Goal: Transaction & Acquisition: Purchase product/service

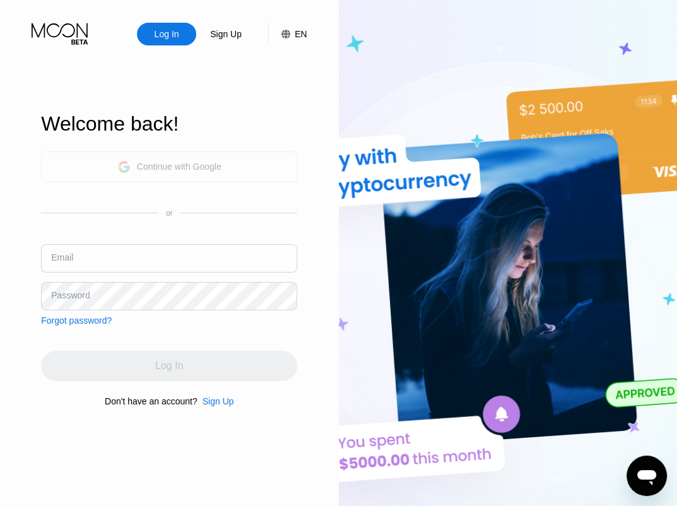
click at [240, 162] on div "Continue with Google" at bounding box center [169, 166] width 256 height 31
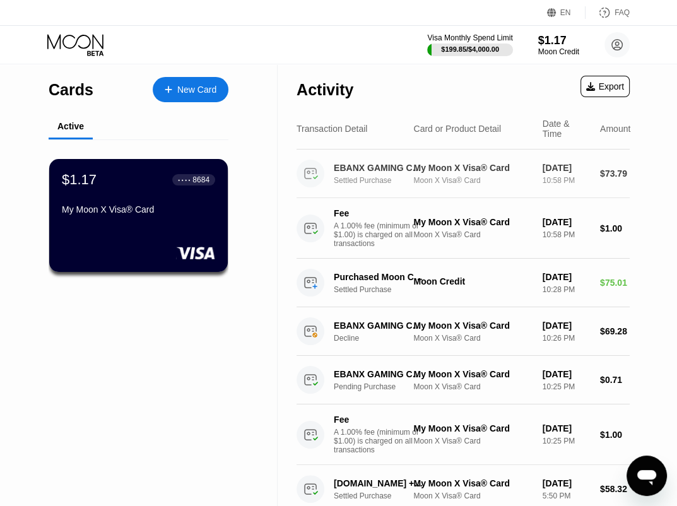
click at [456, 173] on div "My Moon X Visa® Card" at bounding box center [472, 168] width 119 height 10
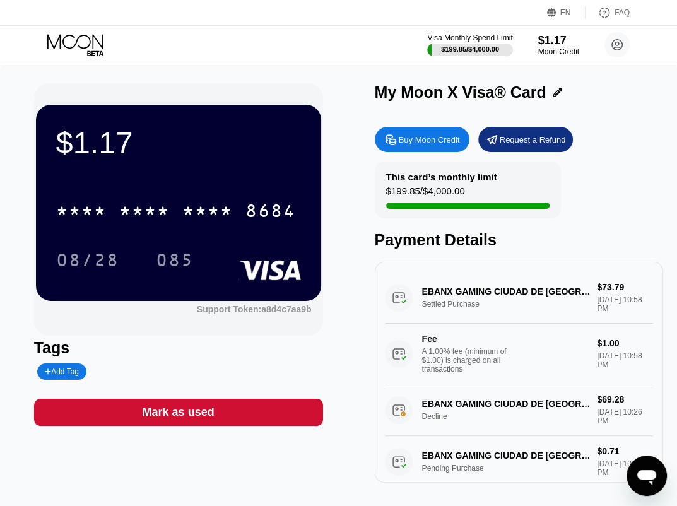
click at [507, 305] on div "EBANX GAMING CIUDAD DE MEXMX Settled Purchase $73.79 [DATE] 10:58 PM Fee A 1.00…" at bounding box center [519, 328] width 269 height 112
click at [464, 296] on div "EBANX GAMING CIUDAD DE MEXMX Settled Purchase $73.79 [DATE] 10:58 PM Fee A 1.00…" at bounding box center [519, 328] width 269 height 112
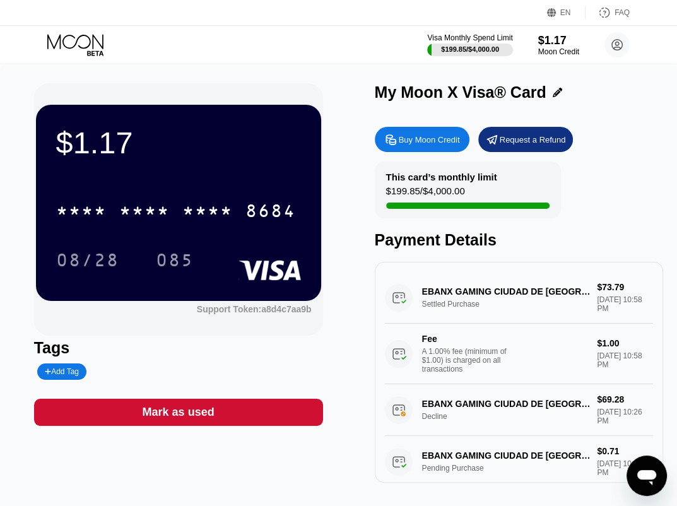
click at [464, 296] on div "EBANX GAMING CIUDAD DE MEXMX Settled Purchase $73.79 [DATE] 10:58 PM Fee A 1.00…" at bounding box center [519, 328] width 269 height 112
click at [441, 148] on div "Buy Moon Credit" at bounding box center [422, 139] width 95 height 25
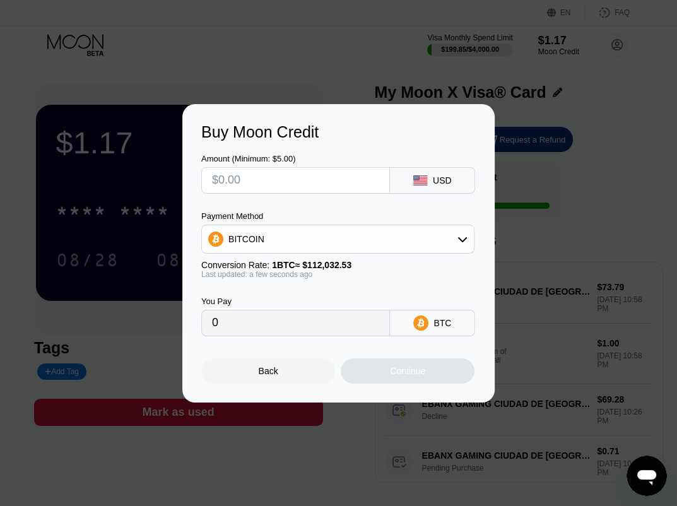
click at [356, 185] on input "text" at bounding box center [295, 180] width 167 height 25
click at [370, 224] on div "Payment Method BITCOIN" at bounding box center [337, 232] width 273 height 42
click at [383, 250] on div "BITCOIN" at bounding box center [338, 238] width 272 height 25
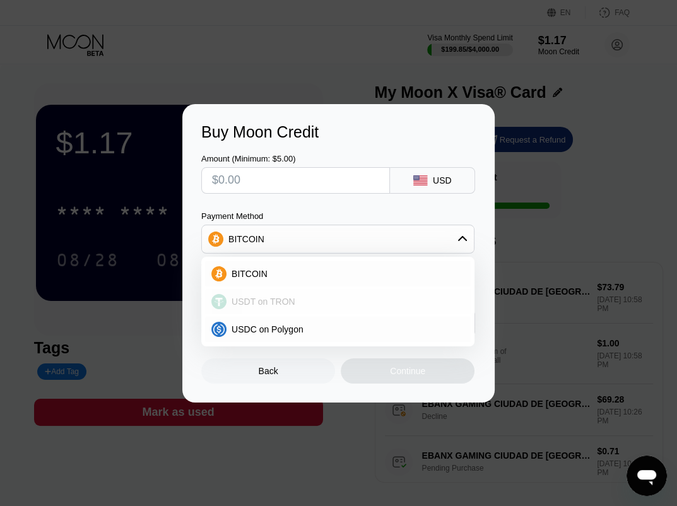
click at [353, 299] on div "USDT on TRON" at bounding box center [345, 301] width 238 height 10
type input "0.00"
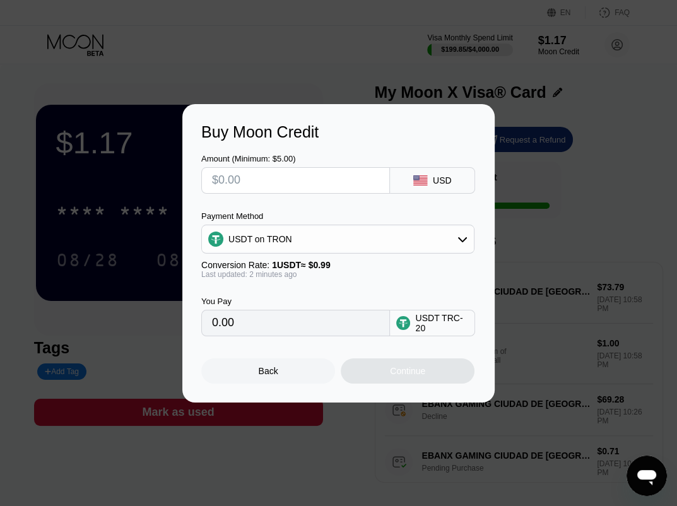
click at [272, 180] on input "text" at bounding box center [295, 180] width 167 height 25
type input "$7"
type input "7.07"
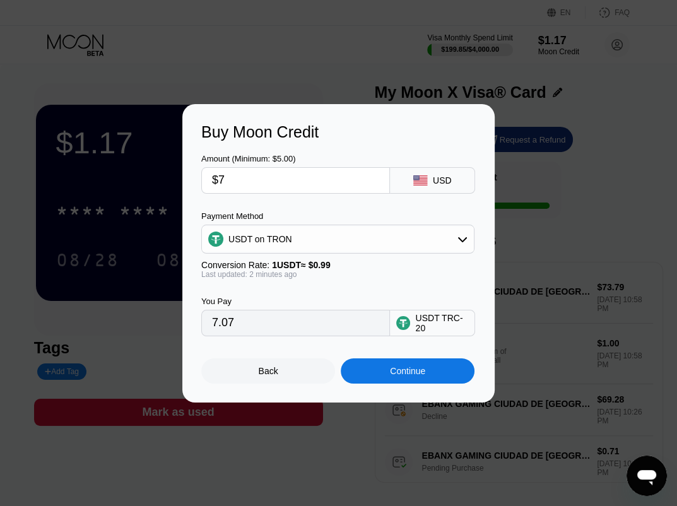
type input "$70"
type input "70.71"
type input "$70"
click at [438, 379] on div "Continue" at bounding box center [407, 370] width 134 height 25
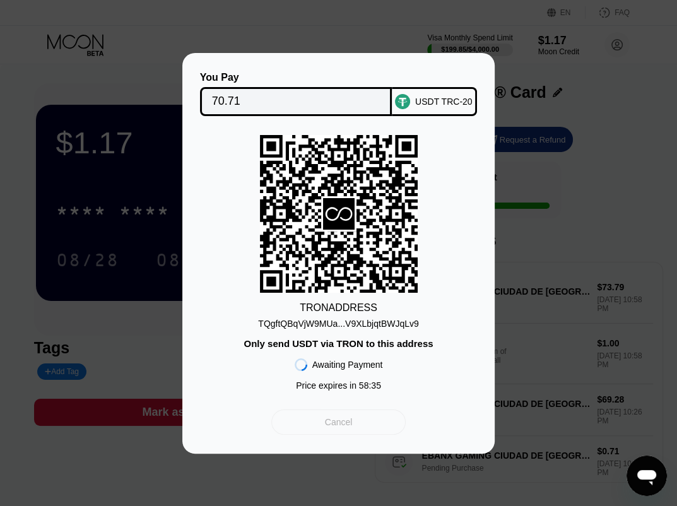
click at [373, 431] on div "Cancel" at bounding box center [338, 421] width 134 height 25
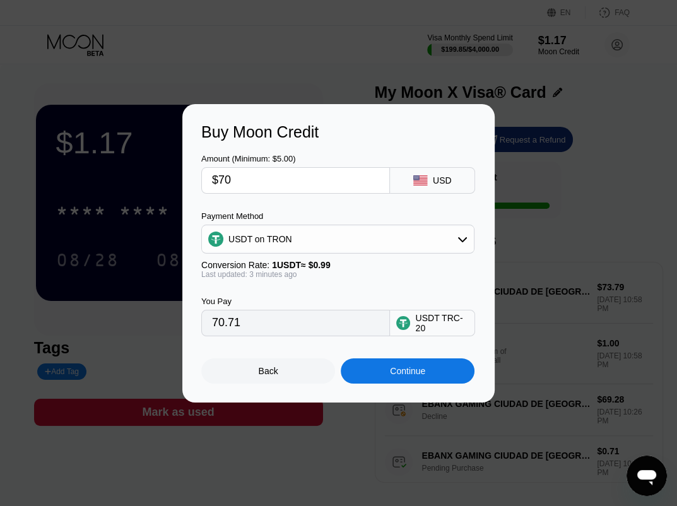
click at [265, 190] on input "$70" at bounding box center [295, 180] width 167 height 25
type input "$7"
type input "7.07"
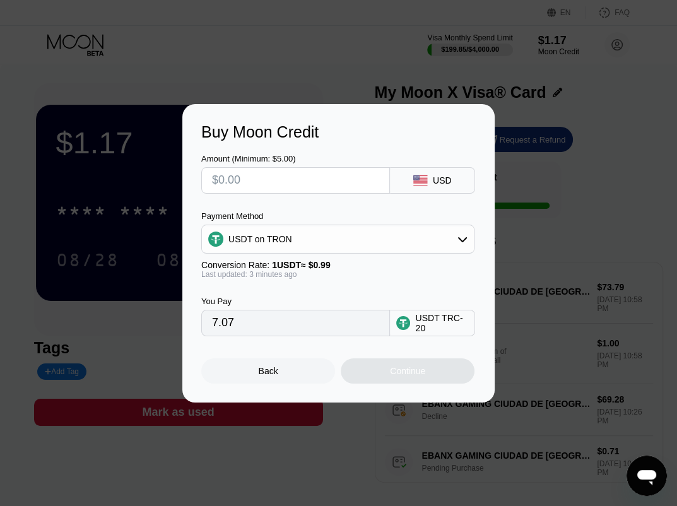
type input "0.00"
type input "$2"
type input "2.02"
type input "0.00"
type input "$6"
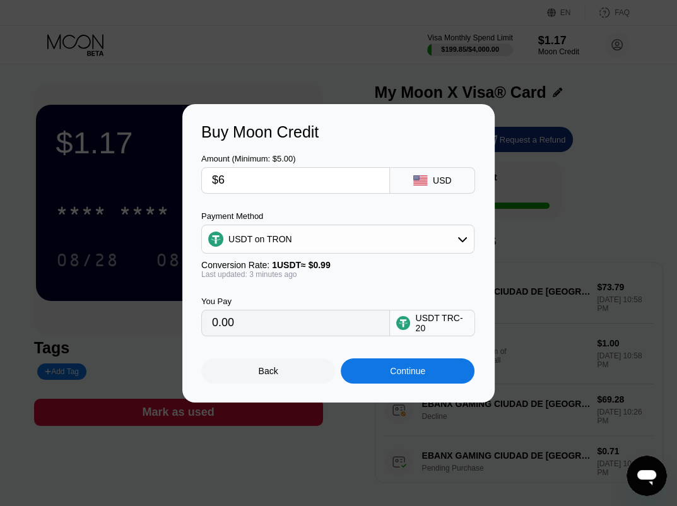
type input "6.06"
type input "$60"
type input "60.61"
type input "$60"
click at [431, 379] on div "Continue" at bounding box center [407, 370] width 134 height 25
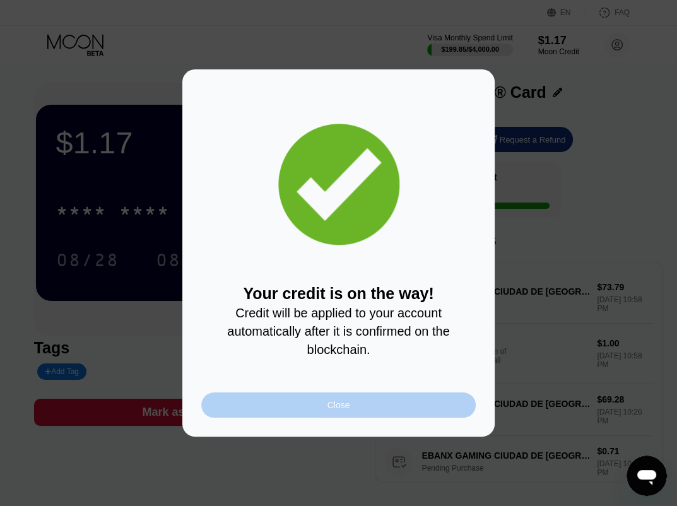
click at [336, 404] on div "Close" at bounding box center [338, 404] width 274 height 25
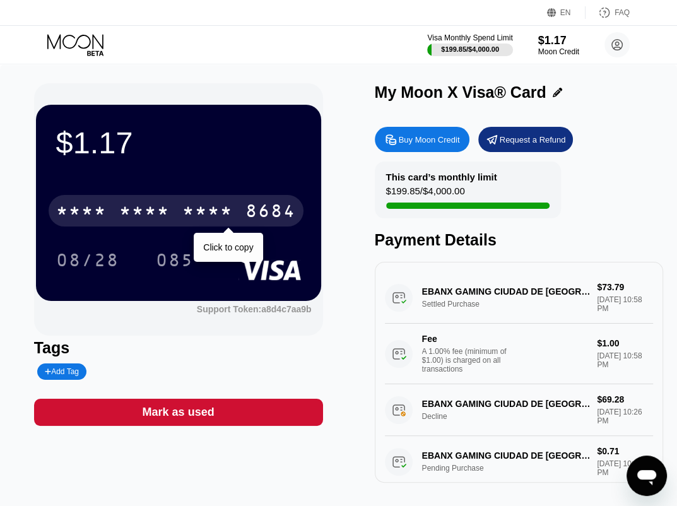
click at [171, 202] on div "* * * * * * * * * * * * 8684" at bounding box center [176, 211] width 255 height 32
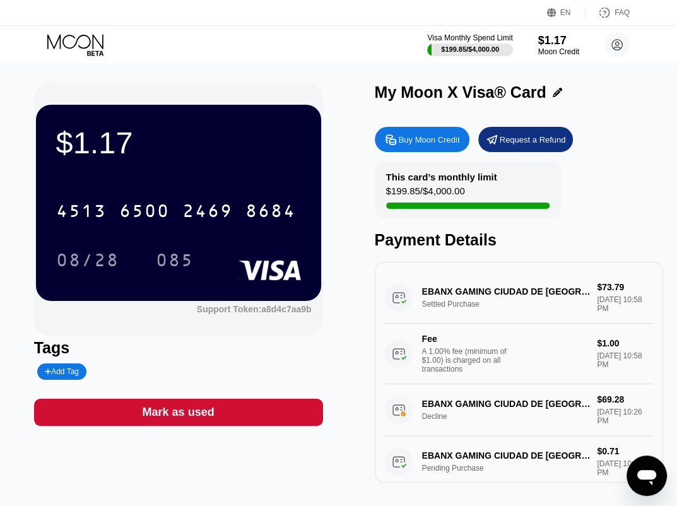
click at [248, 170] on div "$1.17 4513 6500 2469 8684 08/28 085" at bounding box center [178, 202] width 285 height 195
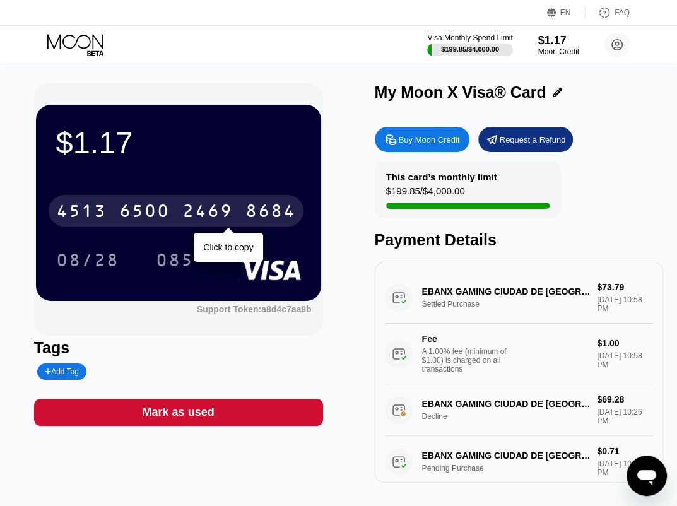
click at [232, 207] on div "2469" at bounding box center [207, 212] width 50 height 20
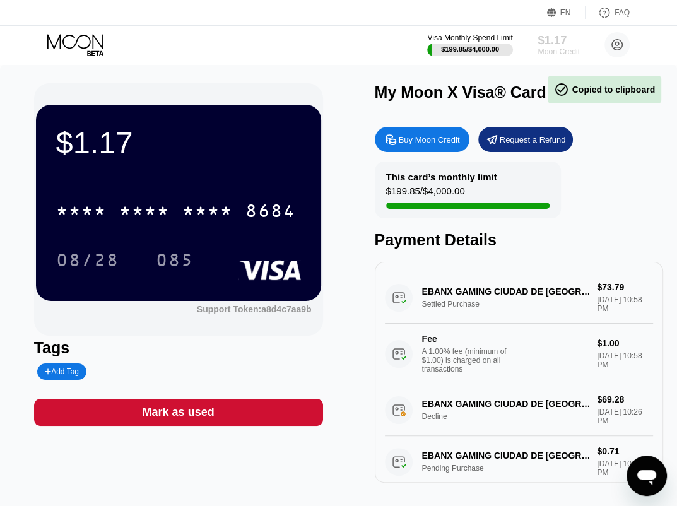
click at [563, 42] on div "$1.17" at bounding box center [558, 39] width 42 height 13
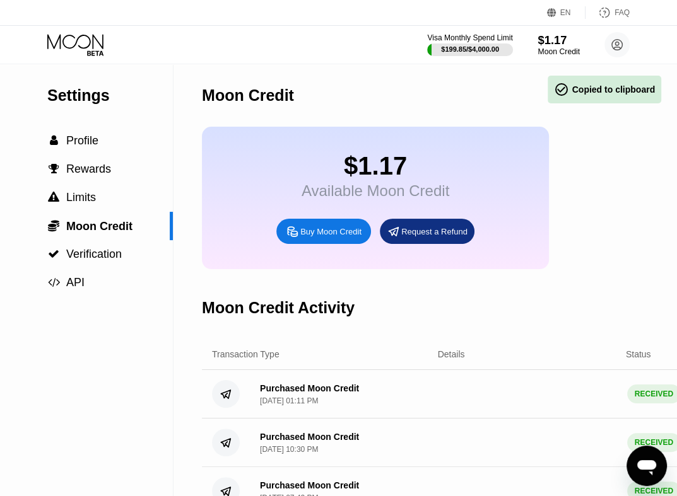
click at [563, 42] on div "$1.17" at bounding box center [558, 39] width 42 height 13
click at [112, 147] on div " Profile" at bounding box center [86, 140] width 173 height 13
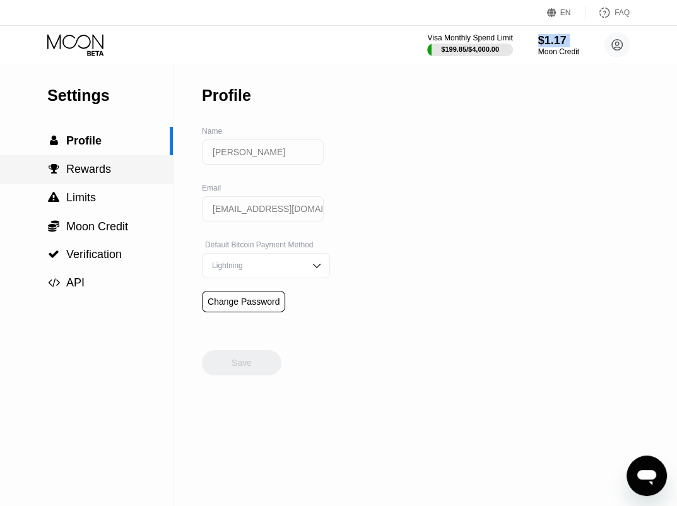
click at [116, 176] on div " Rewards" at bounding box center [86, 169] width 173 height 13
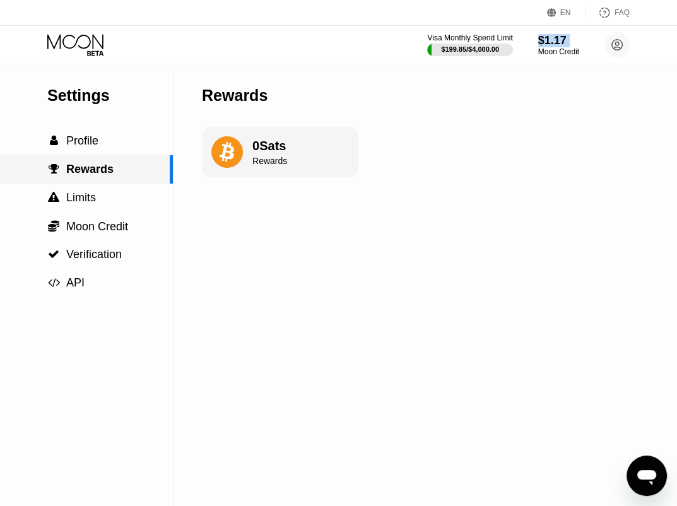
click at [98, 158] on div " Rewards" at bounding box center [86, 169] width 173 height 28
click at [75, 44] on icon at bounding box center [75, 41] width 56 height 15
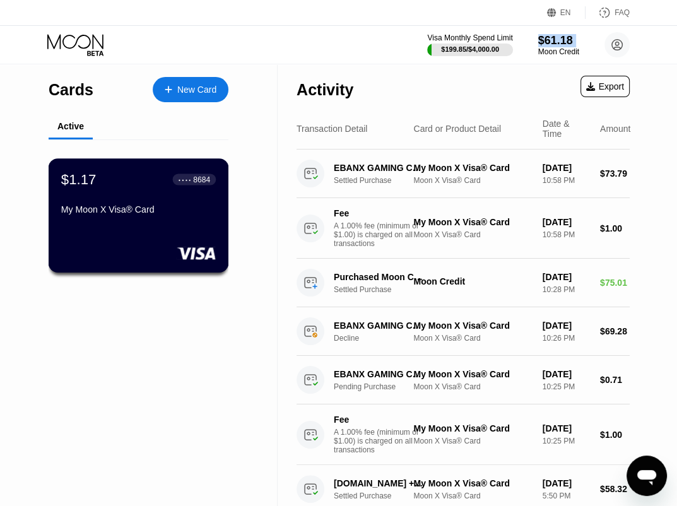
click at [101, 204] on div "$1.17 ● ● ● ● 8684 My Moon X Visa® Card" at bounding box center [138, 195] width 154 height 49
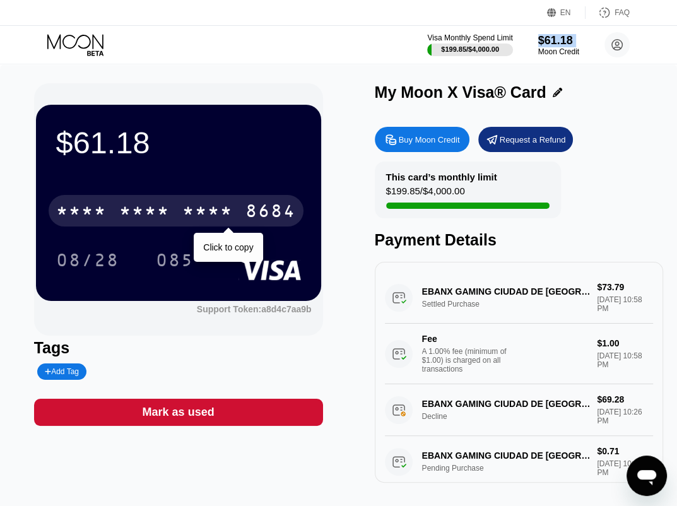
click at [210, 208] on div "* * * *" at bounding box center [207, 212] width 50 height 20
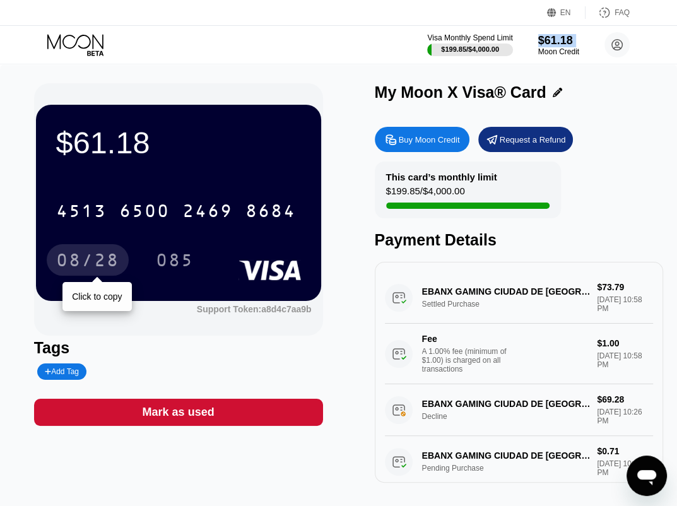
click at [107, 250] on div "08/28" at bounding box center [88, 260] width 82 height 32
